Goal: Task Accomplishment & Management: Manage account settings

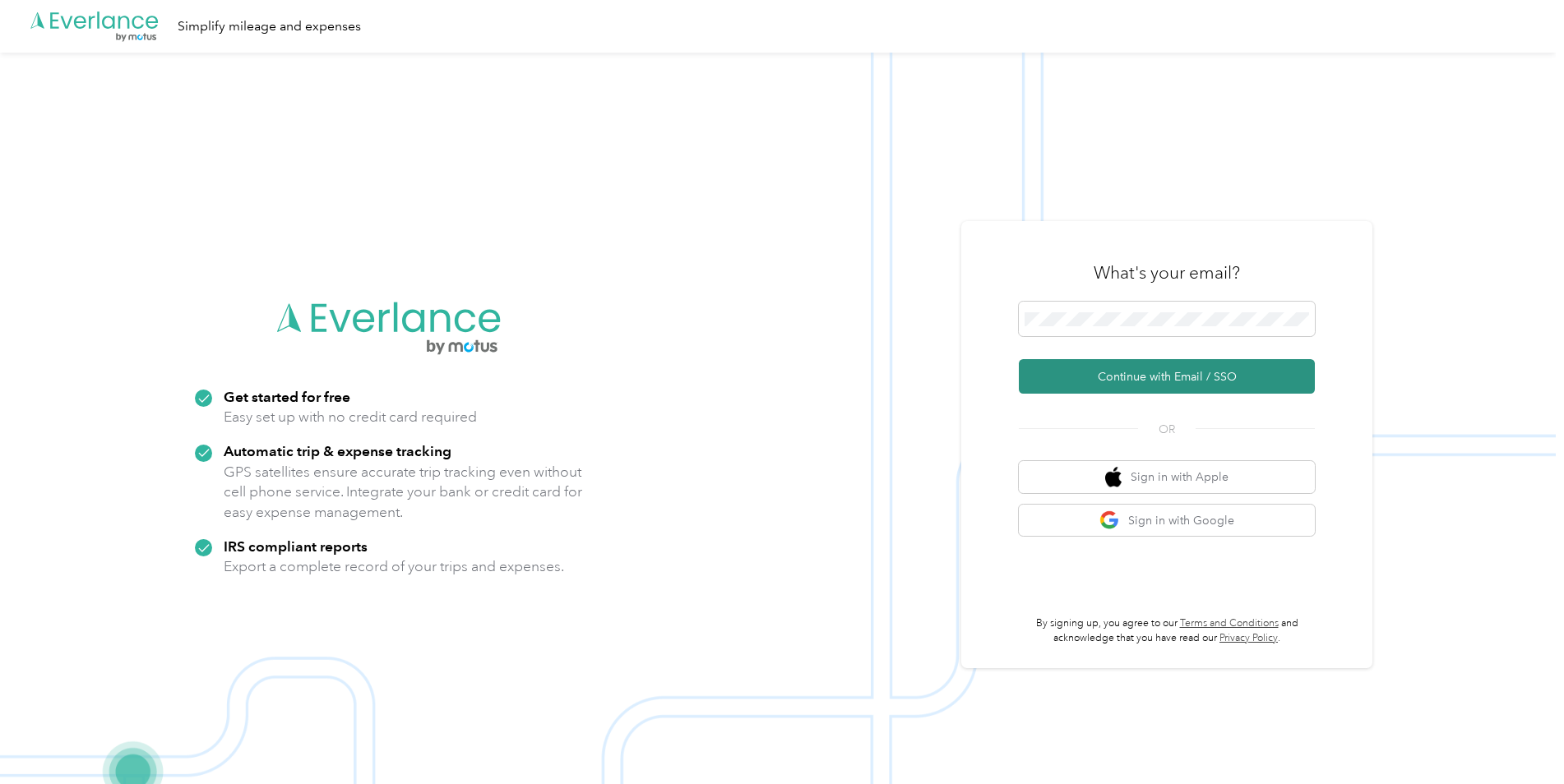
click at [1092, 375] on button "Continue with Email / SSO" at bounding box center [1166, 376] width 296 height 35
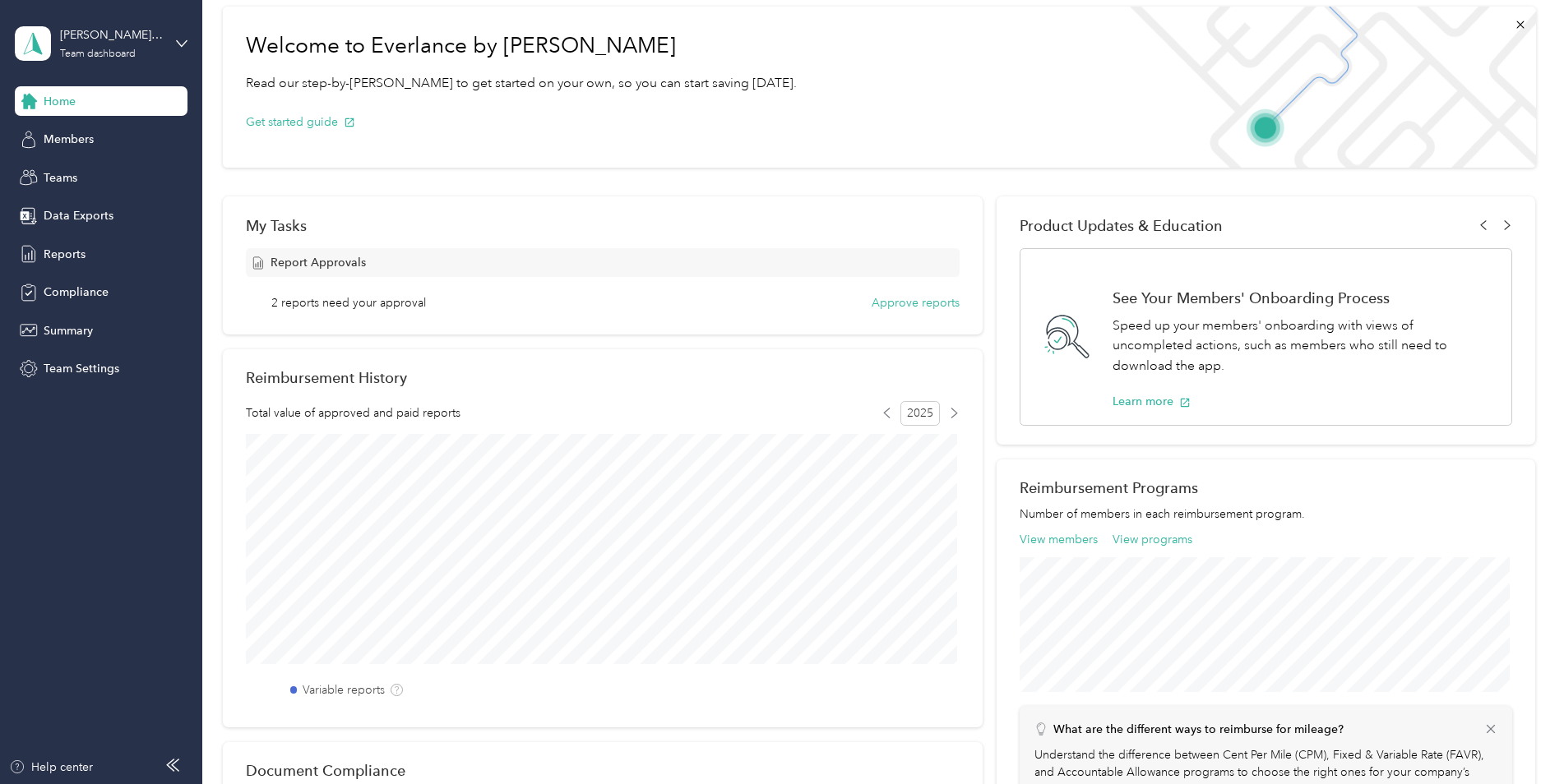
scroll to position [65, 0]
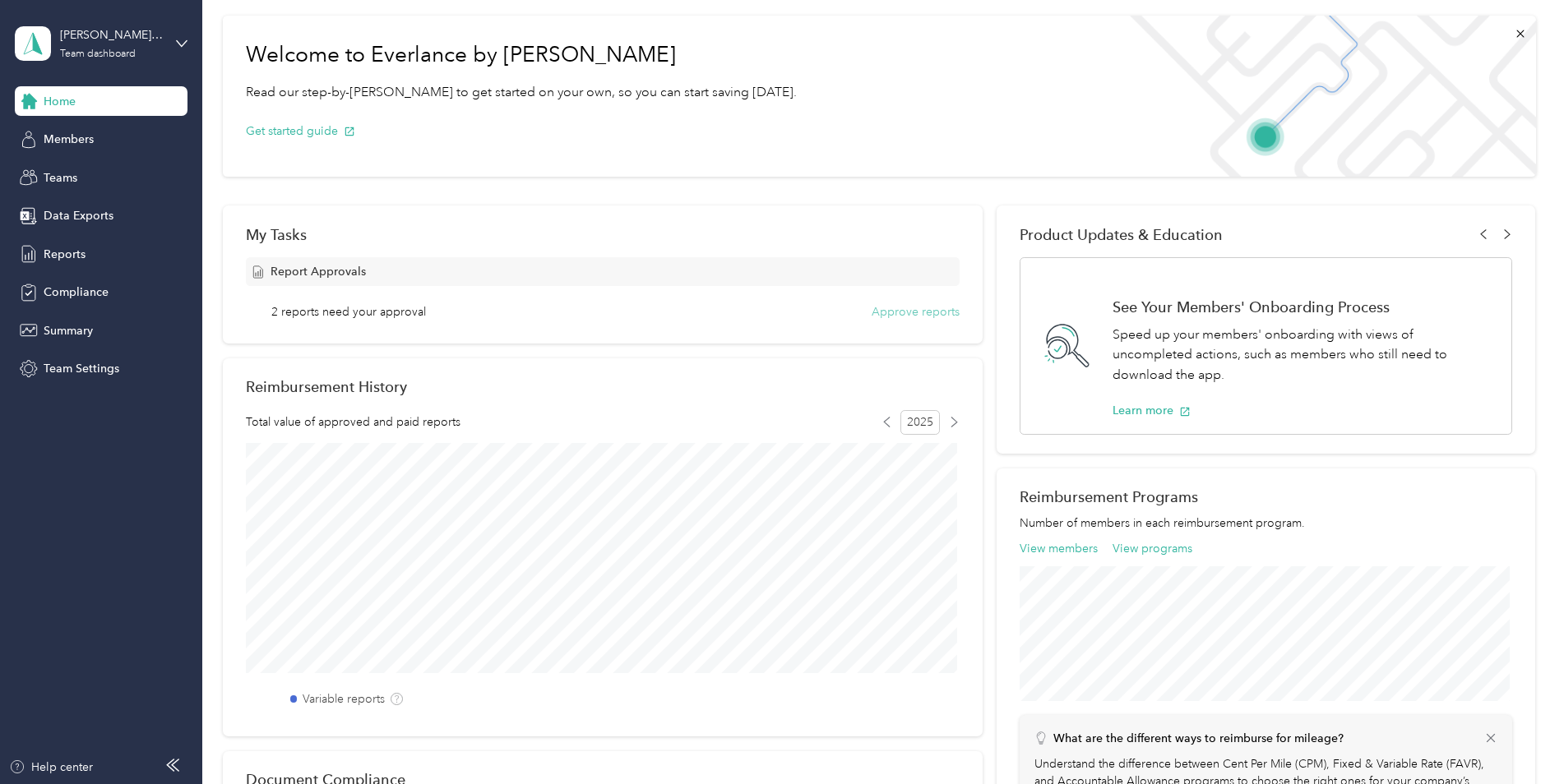
click at [884, 313] on button "Approve reports" at bounding box center [915, 311] width 88 height 17
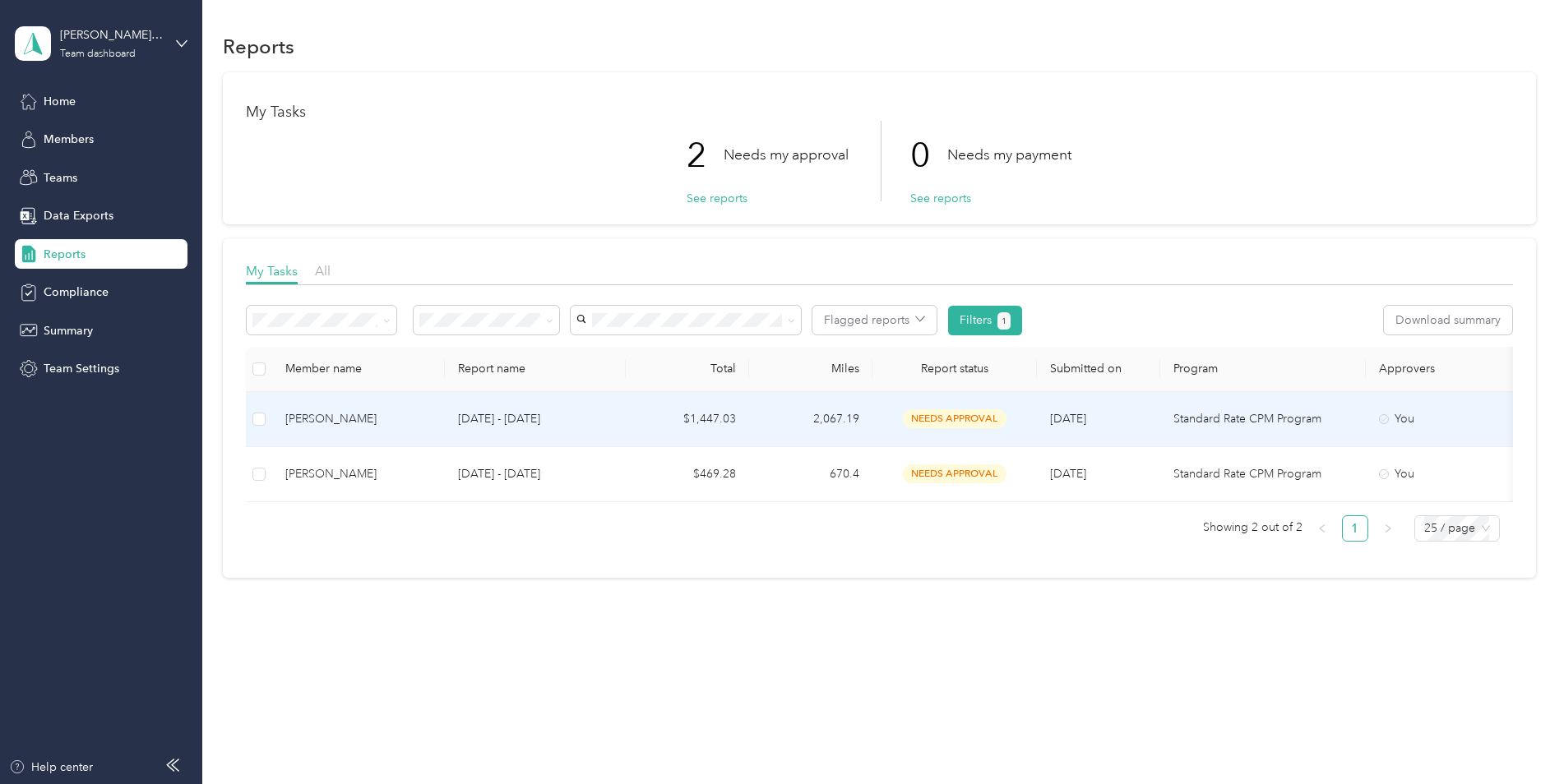
click at [568, 401] on td "Sep 1 - 30, 2025" at bounding box center [535, 419] width 181 height 55
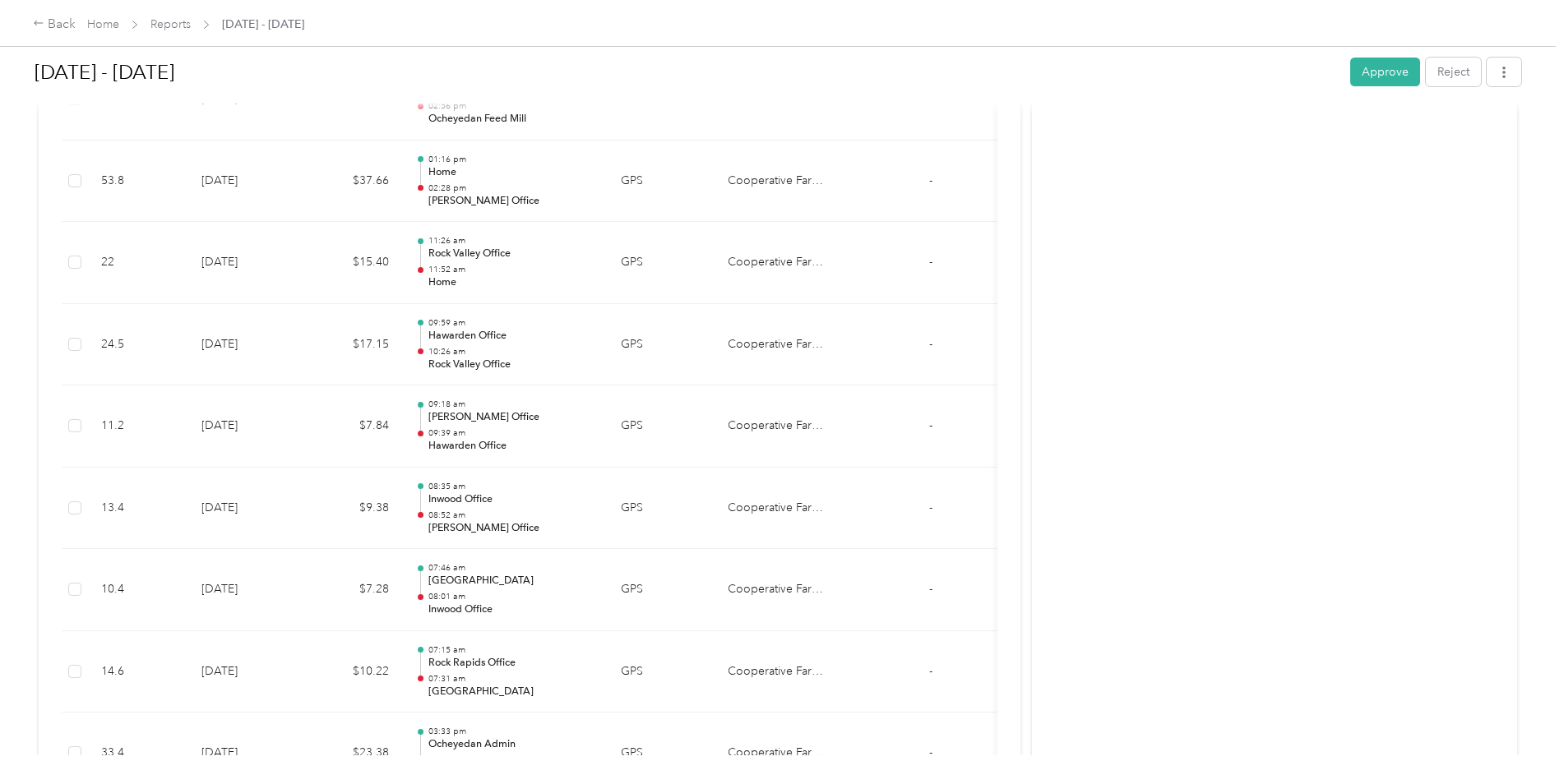
scroll to position [745, 0]
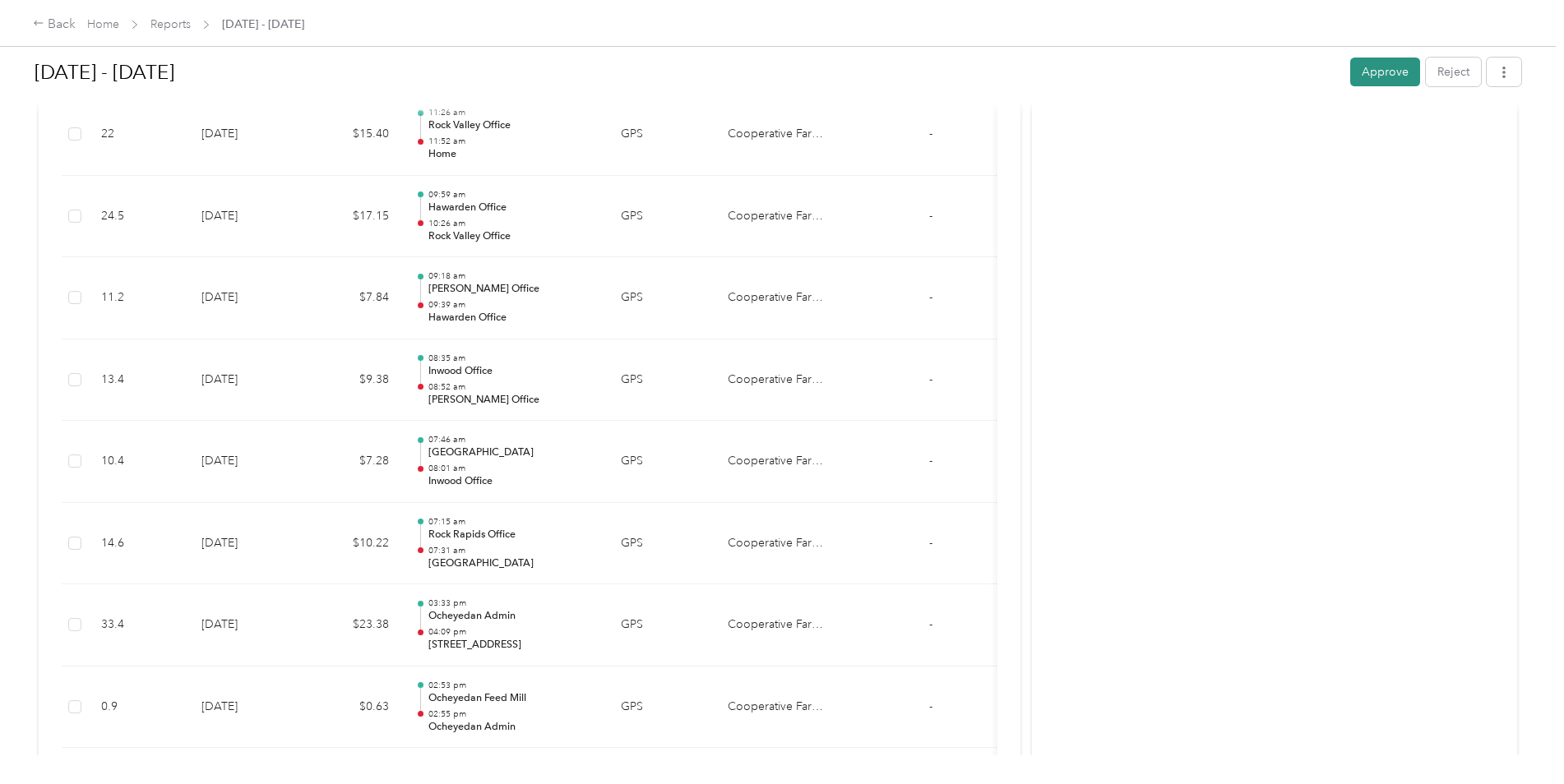
click at [1387, 68] on button "Approve" at bounding box center [1385, 72] width 70 height 29
click at [37, 21] on icon at bounding box center [38, 23] width 12 height 12
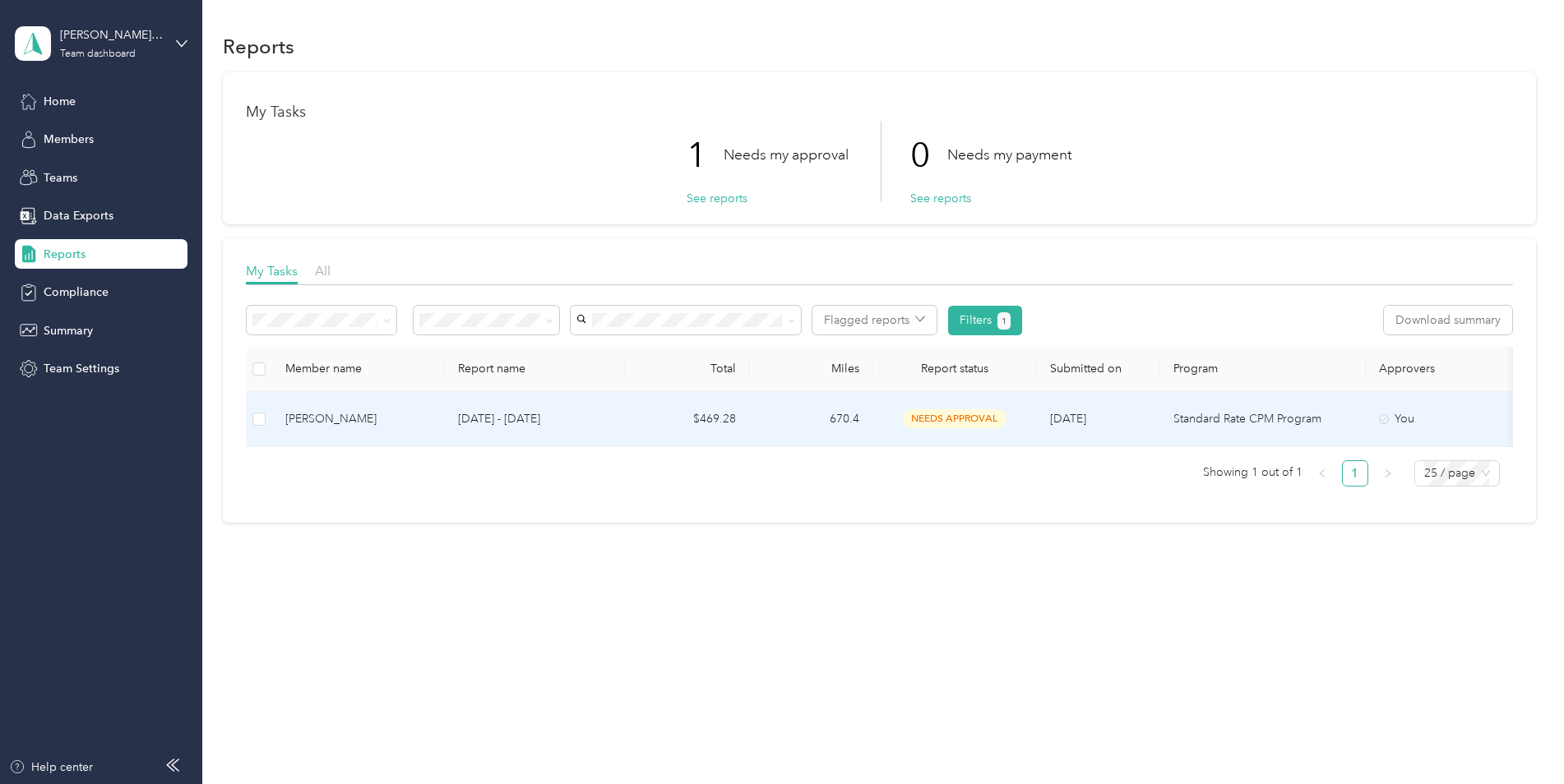
click at [598, 425] on p "Sep 1 - 30, 2025" at bounding box center [536, 419] width 155 height 18
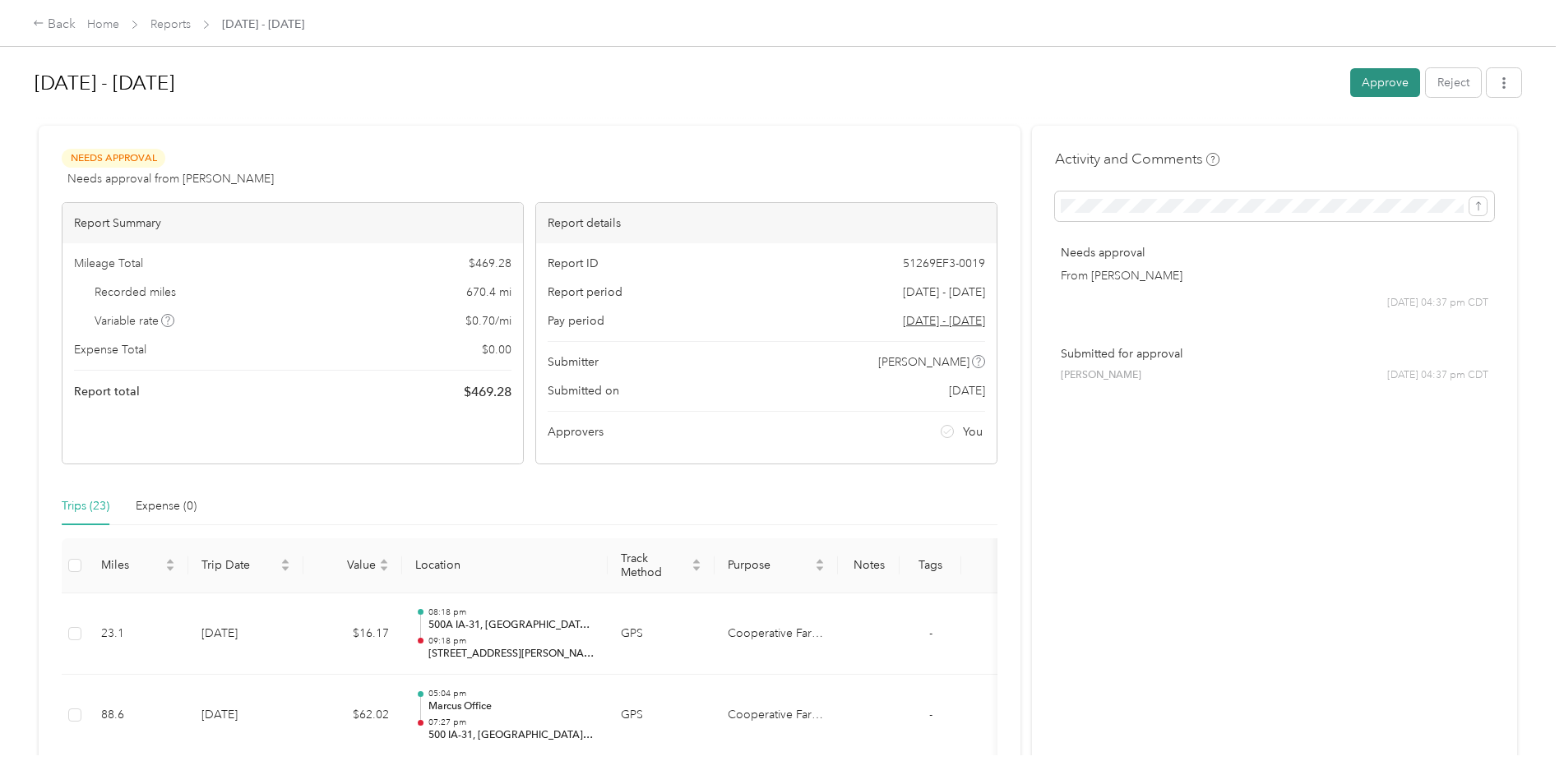
click at [1375, 86] on button "Approve" at bounding box center [1385, 83] width 70 height 29
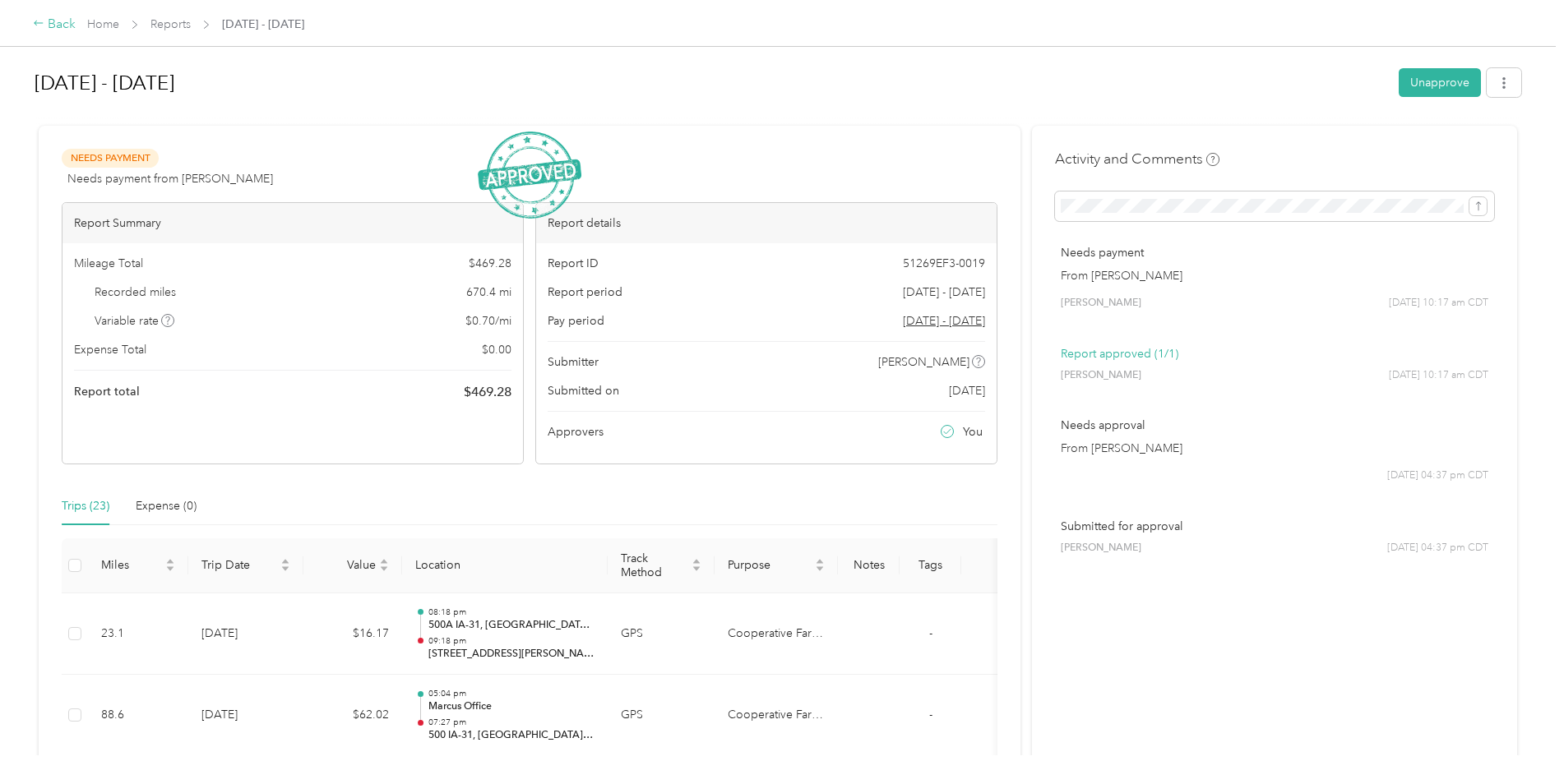
click at [38, 20] on icon at bounding box center [38, 23] width 12 height 12
